Goal: Information Seeking & Learning: Learn about a topic

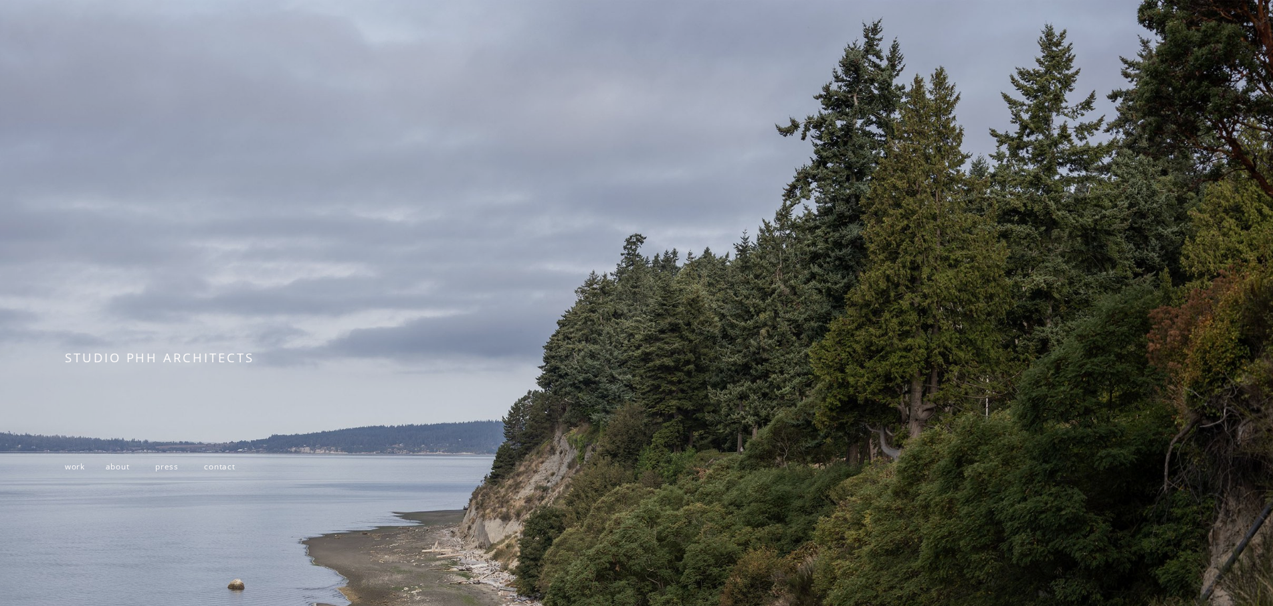
click at [67, 468] on span "work" at bounding box center [75, 465] width 20 height 11
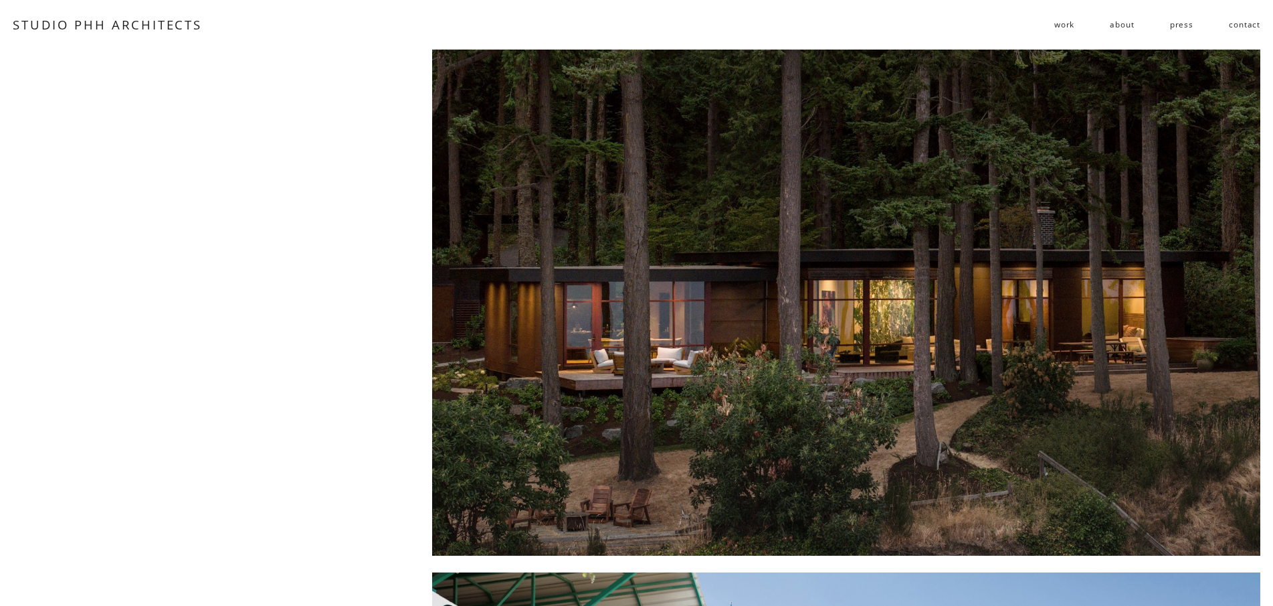
click at [759, 354] on div at bounding box center [846, 303] width 828 height 506
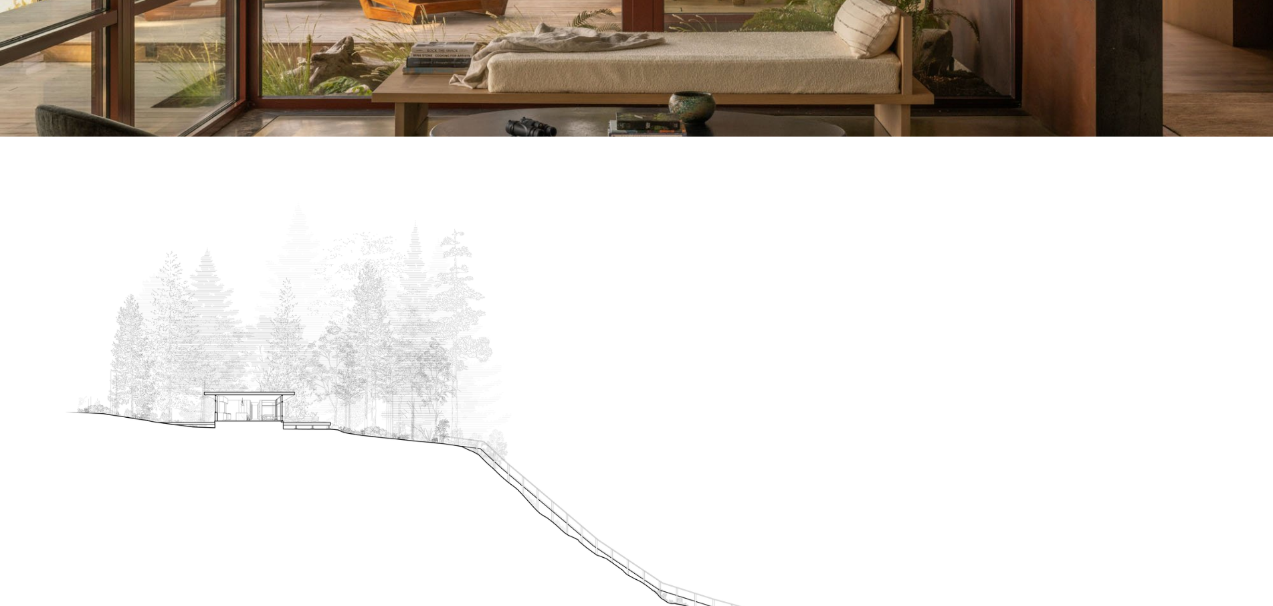
scroll to position [751, 0]
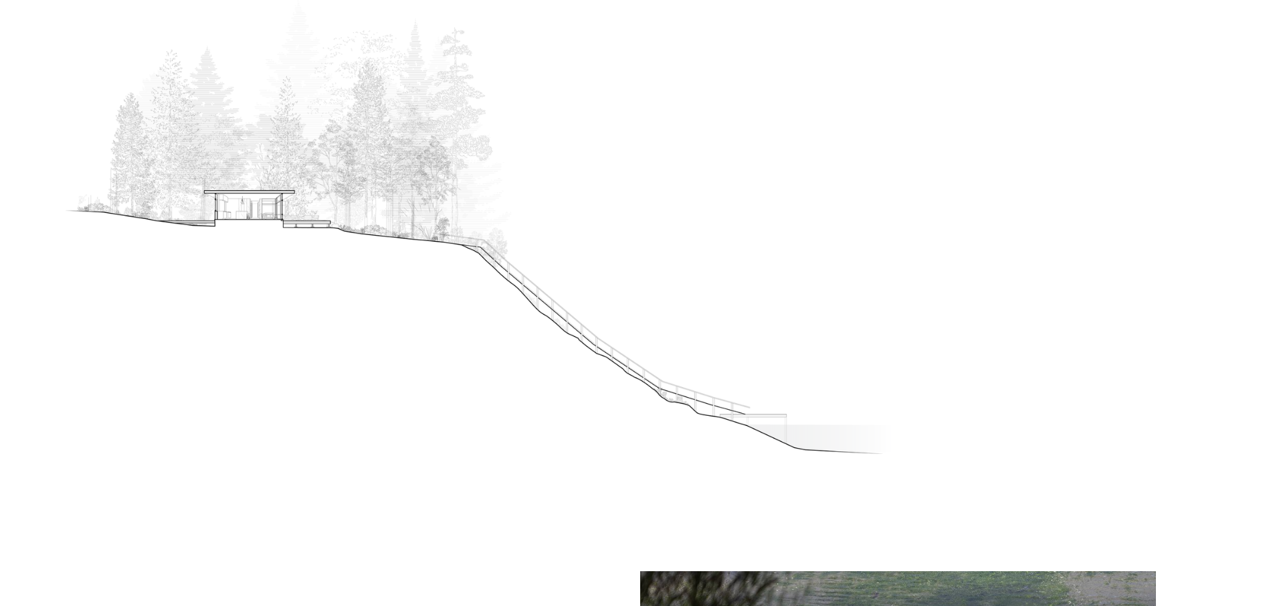
click at [696, 221] on div at bounding box center [480, 227] width 830 height 454
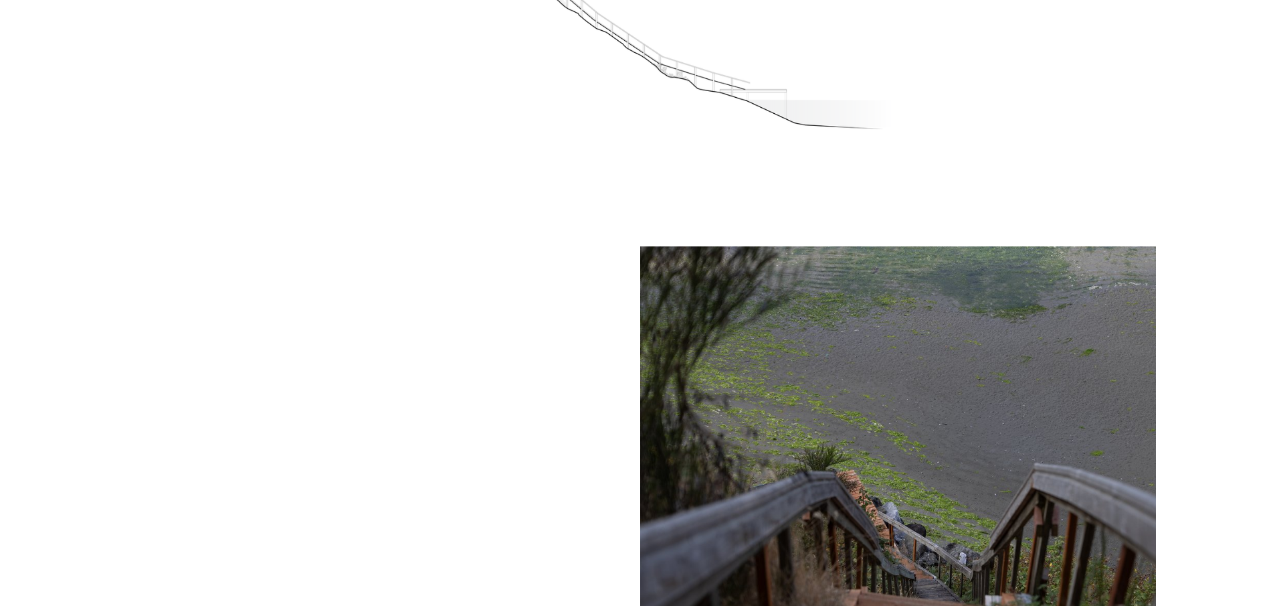
scroll to position [1216, 0]
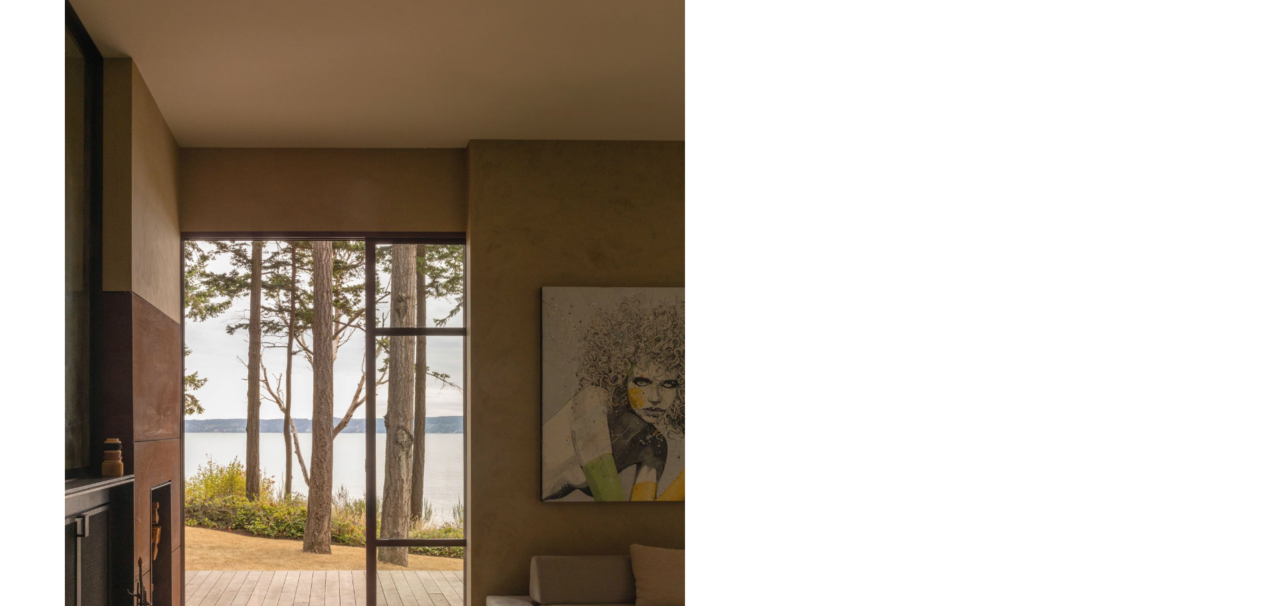
scroll to position [5736, 0]
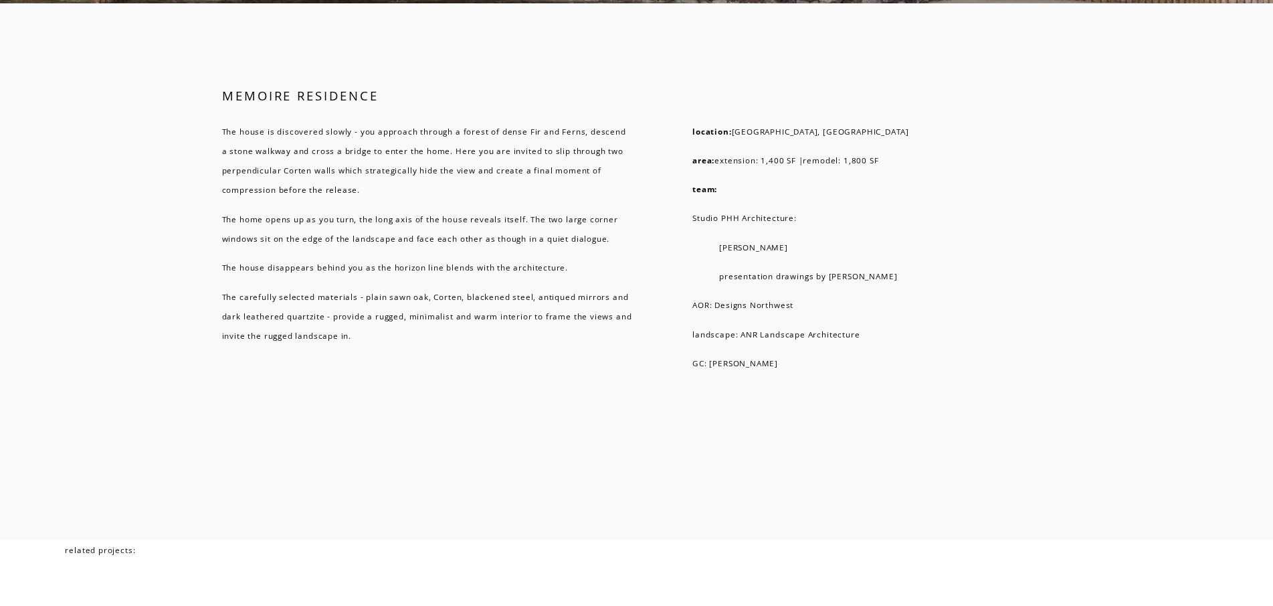
scroll to position [0, 0]
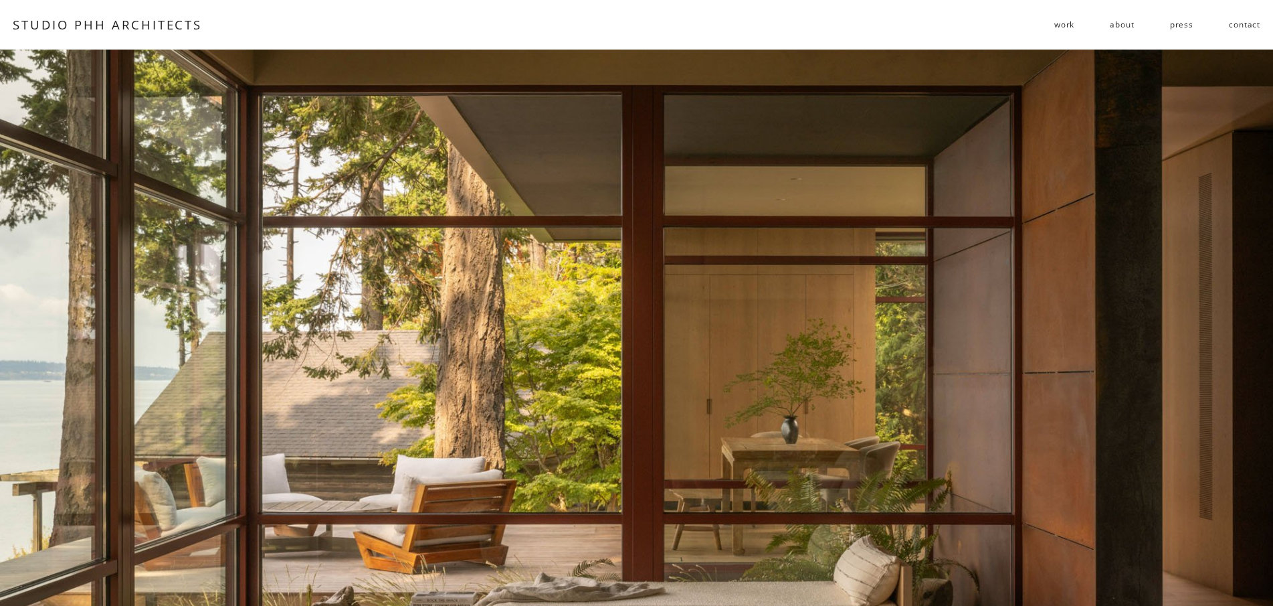
click at [1066, 23] on span "work" at bounding box center [1065, 24] width 20 height 19
click at [0, 0] on span "residential" at bounding box center [0, 0] width 0 height 0
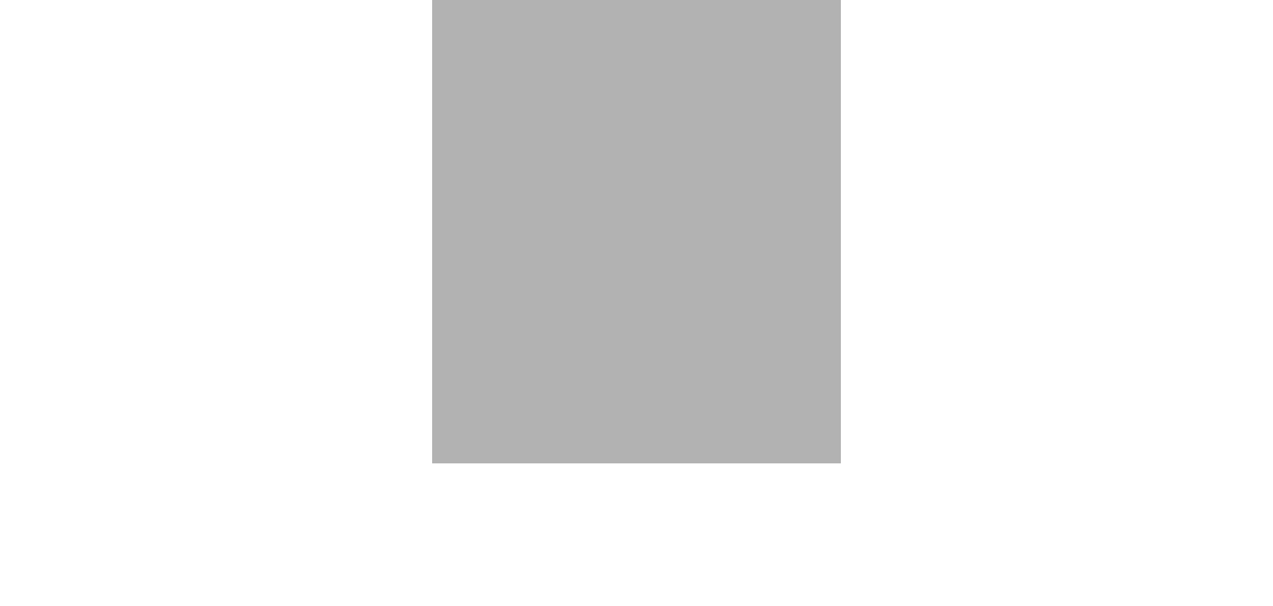
scroll to position [5323, 0]
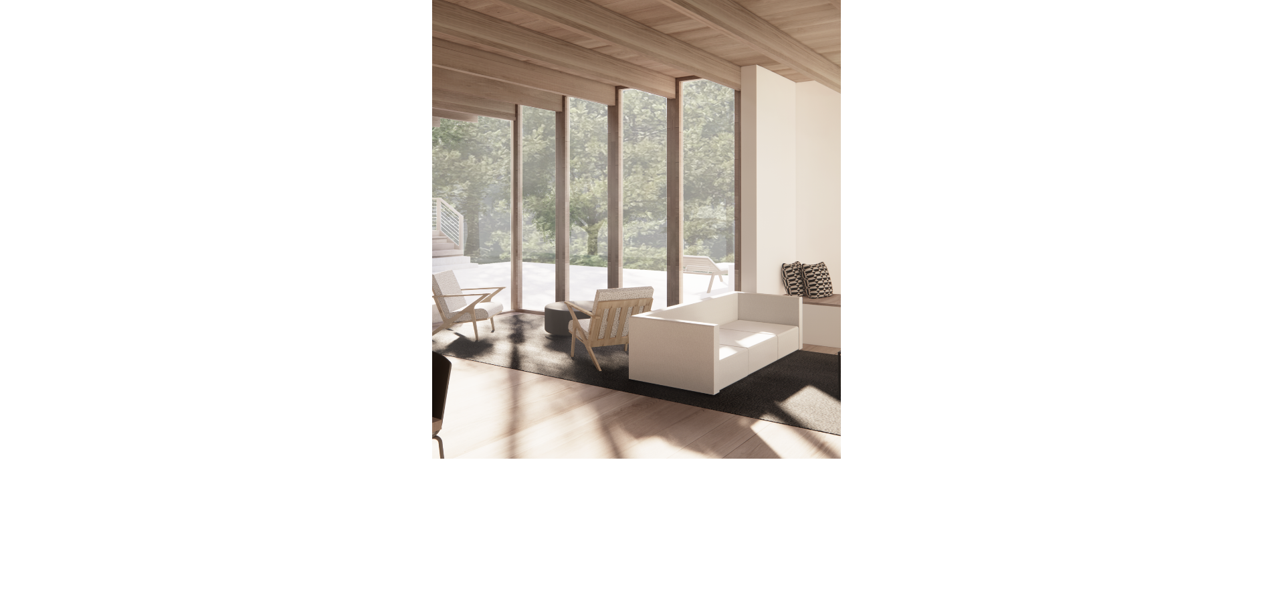
click at [640, 254] on div at bounding box center [636, 205] width 409 height 506
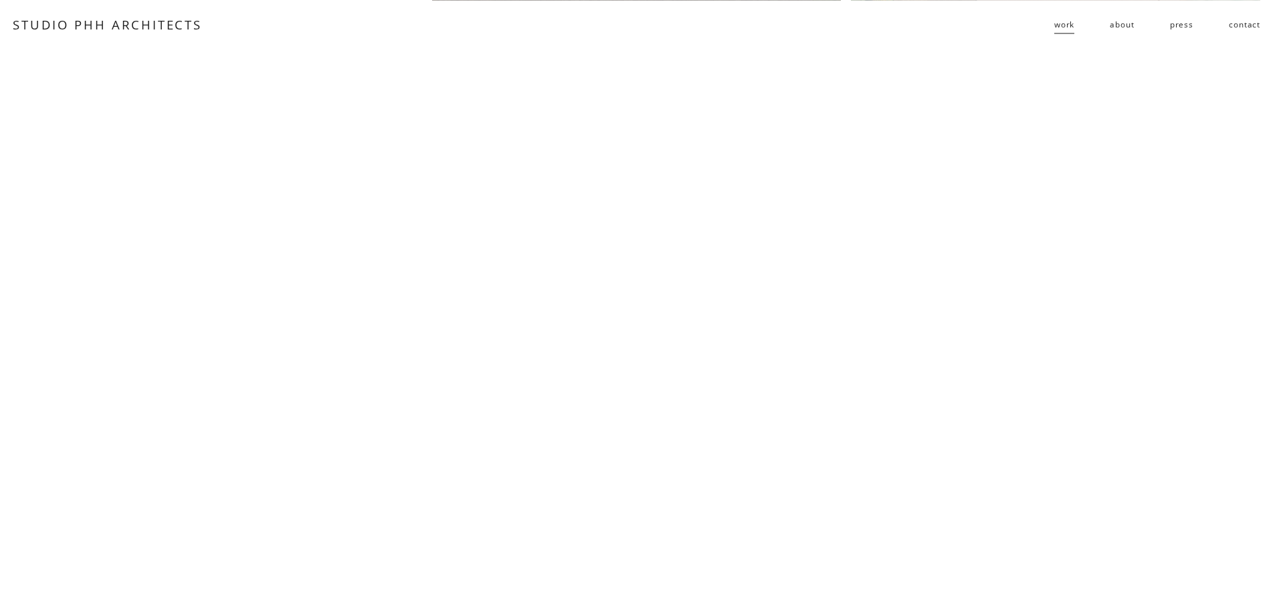
scroll to position [957, 0]
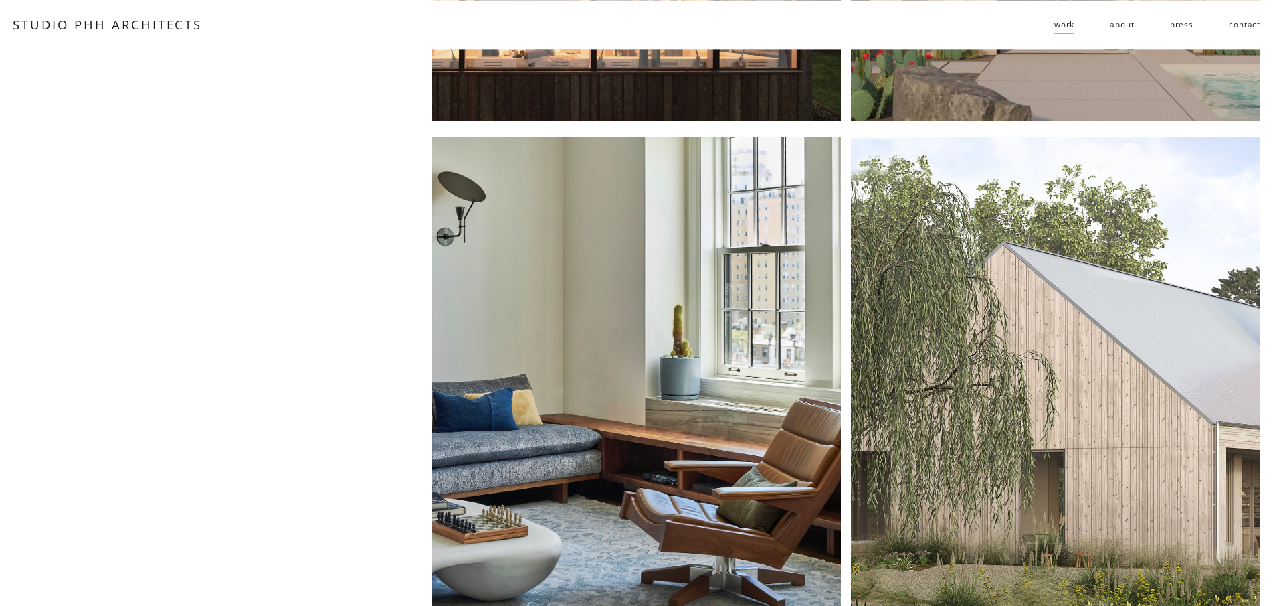
click at [1110, 333] on div at bounding box center [1055, 390] width 409 height 506
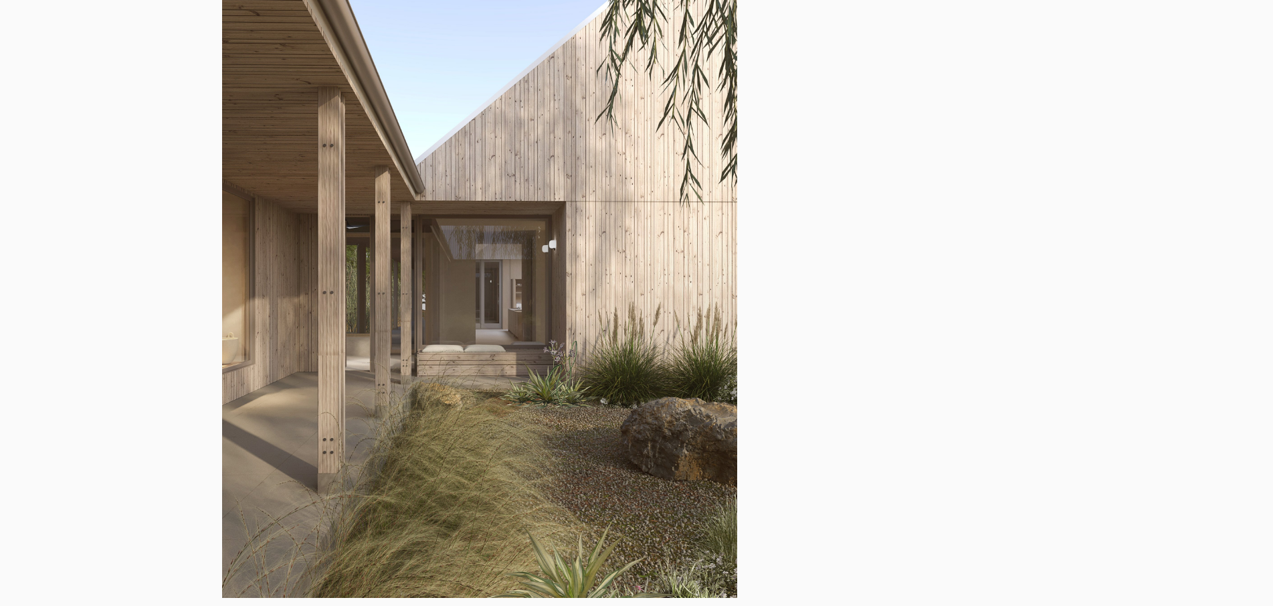
scroll to position [1711, 0]
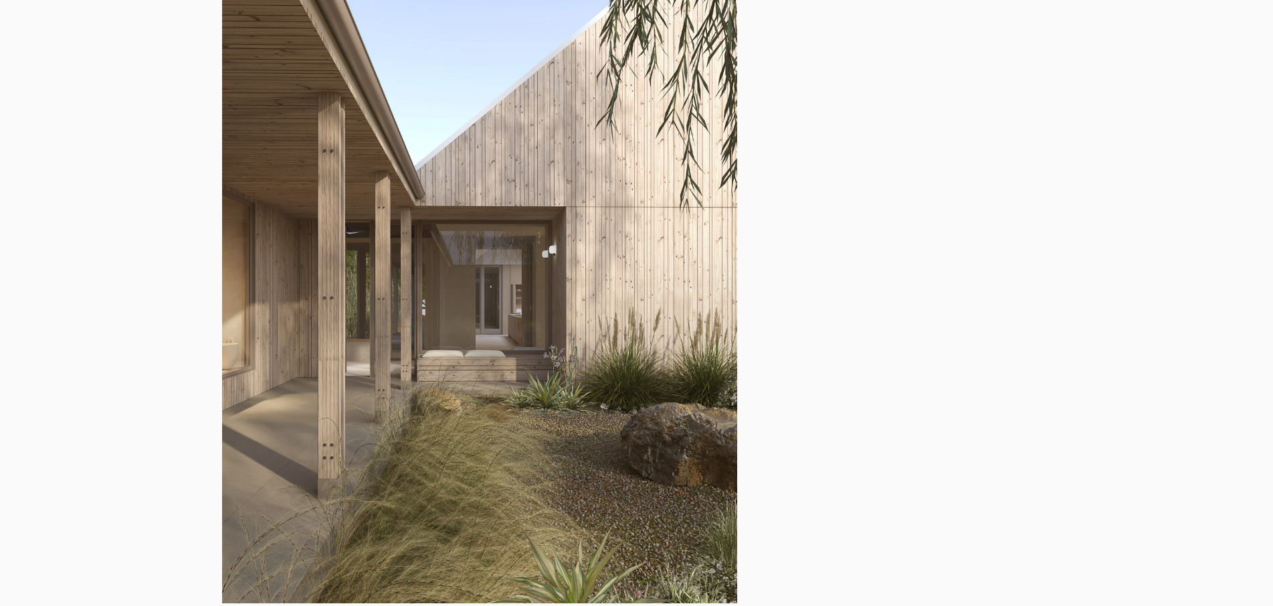
click at [857, 123] on div at bounding box center [636, 247] width 1273 height 3651
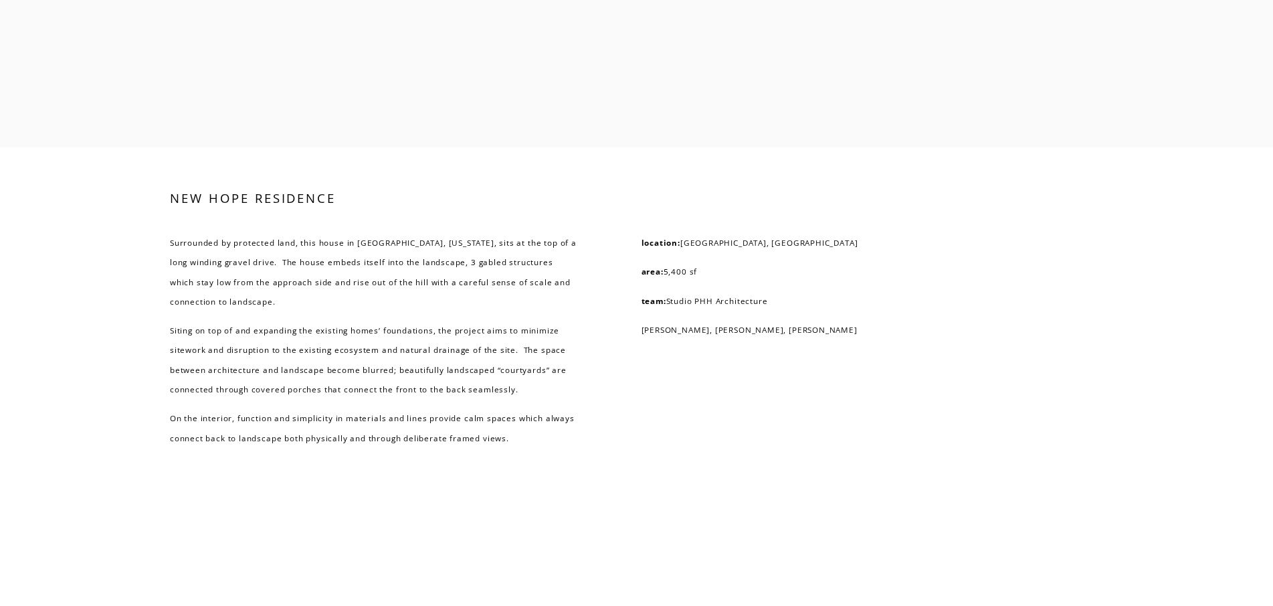
scroll to position [3752, 0]
